Goal: Information Seeking & Learning: Check status

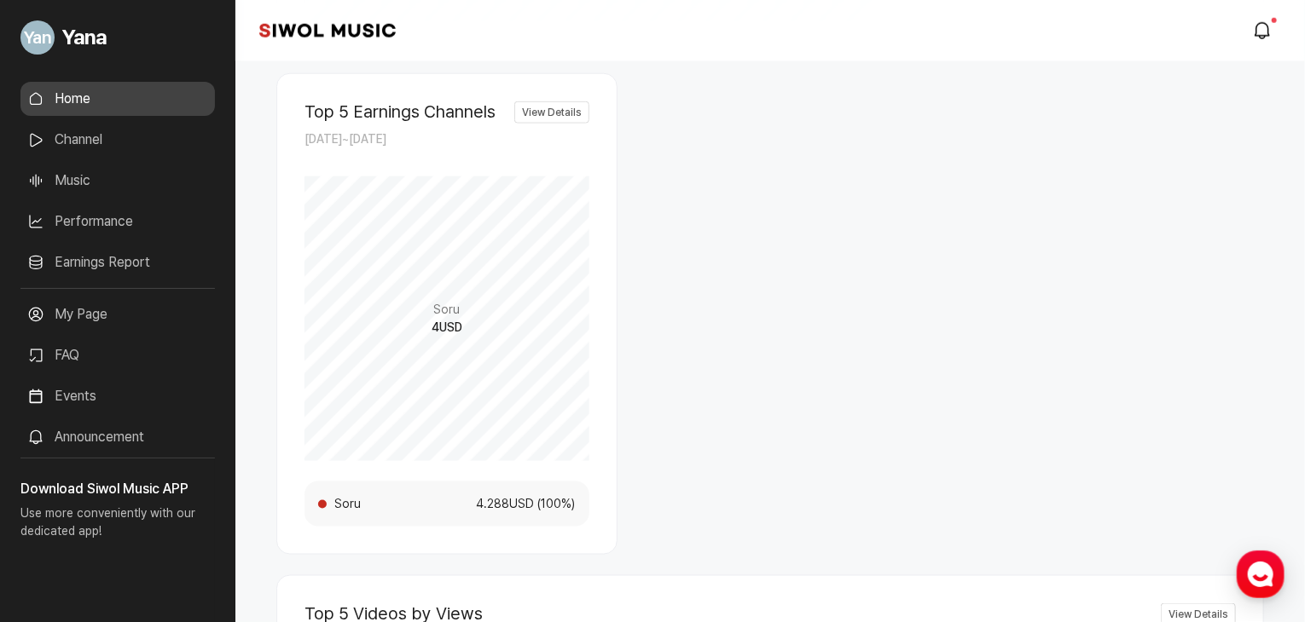
scroll to position [938, 0]
click at [106, 254] on link "Earnings Report" at bounding box center [117, 263] width 194 height 34
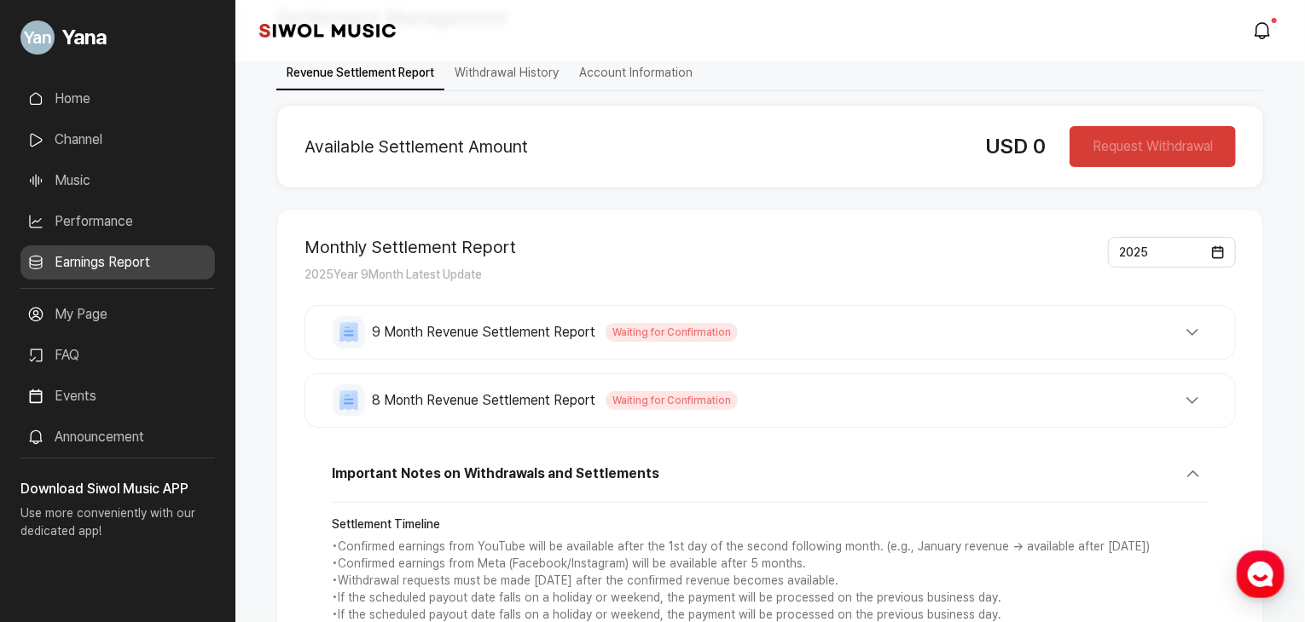
scroll to position [26, 0]
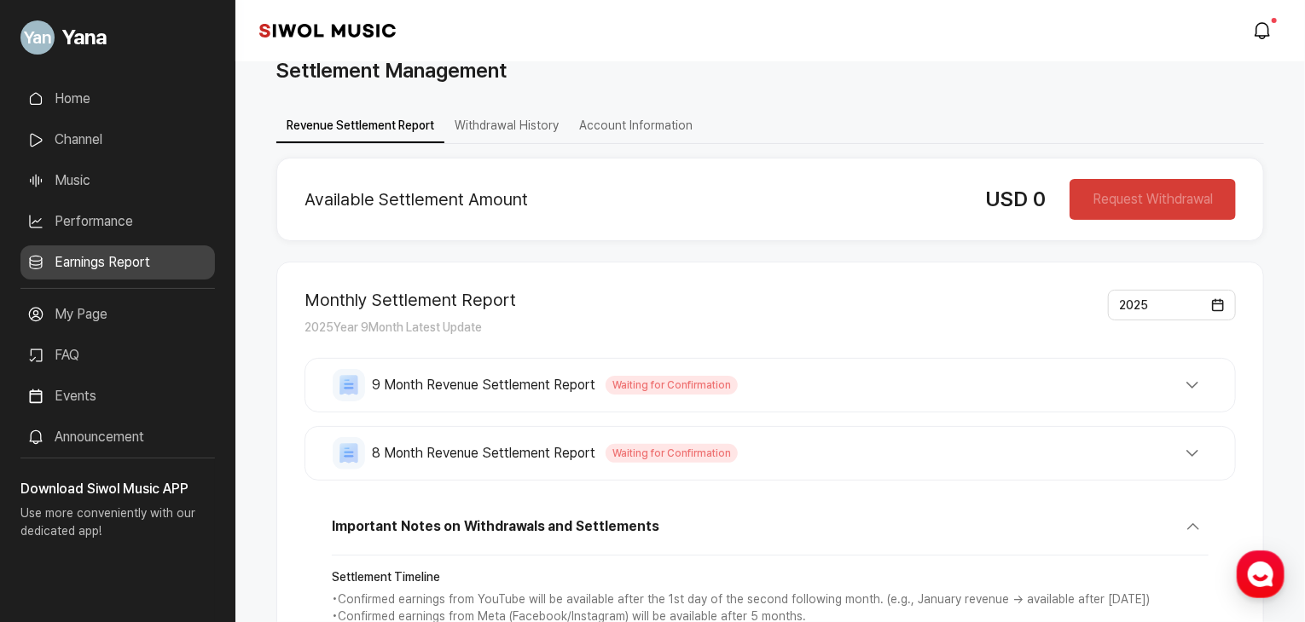
click at [587, 126] on button "Account Information" at bounding box center [636, 126] width 134 height 33
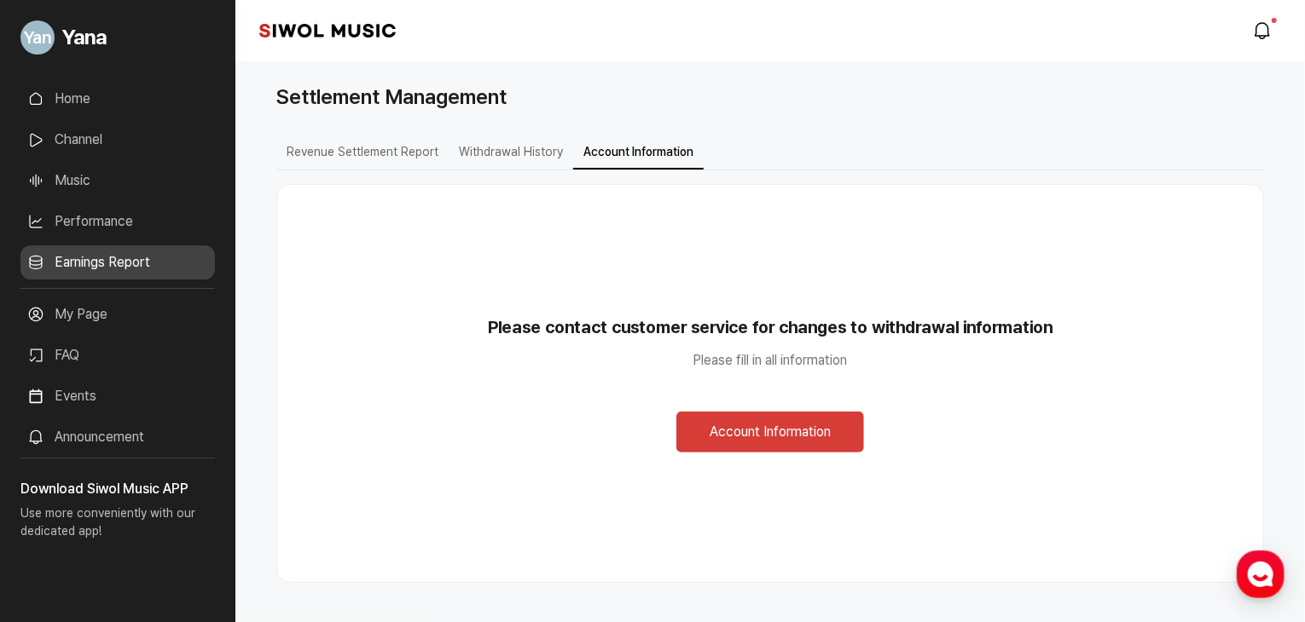
click at [126, 209] on link "Performance" at bounding box center [117, 222] width 194 height 34
click at [119, 227] on link "Performance" at bounding box center [117, 222] width 194 height 34
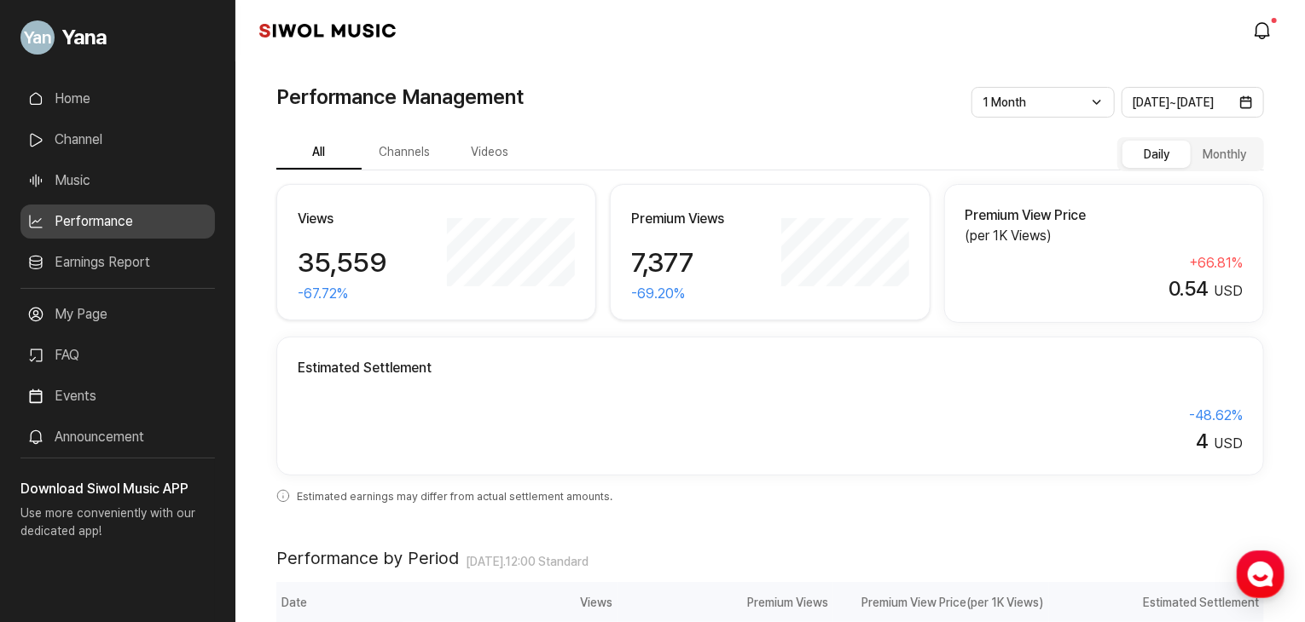
click at [116, 103] on link "Home" at bounding box center [117, 99] width 194 height 34
